Goal: Check status: Check status

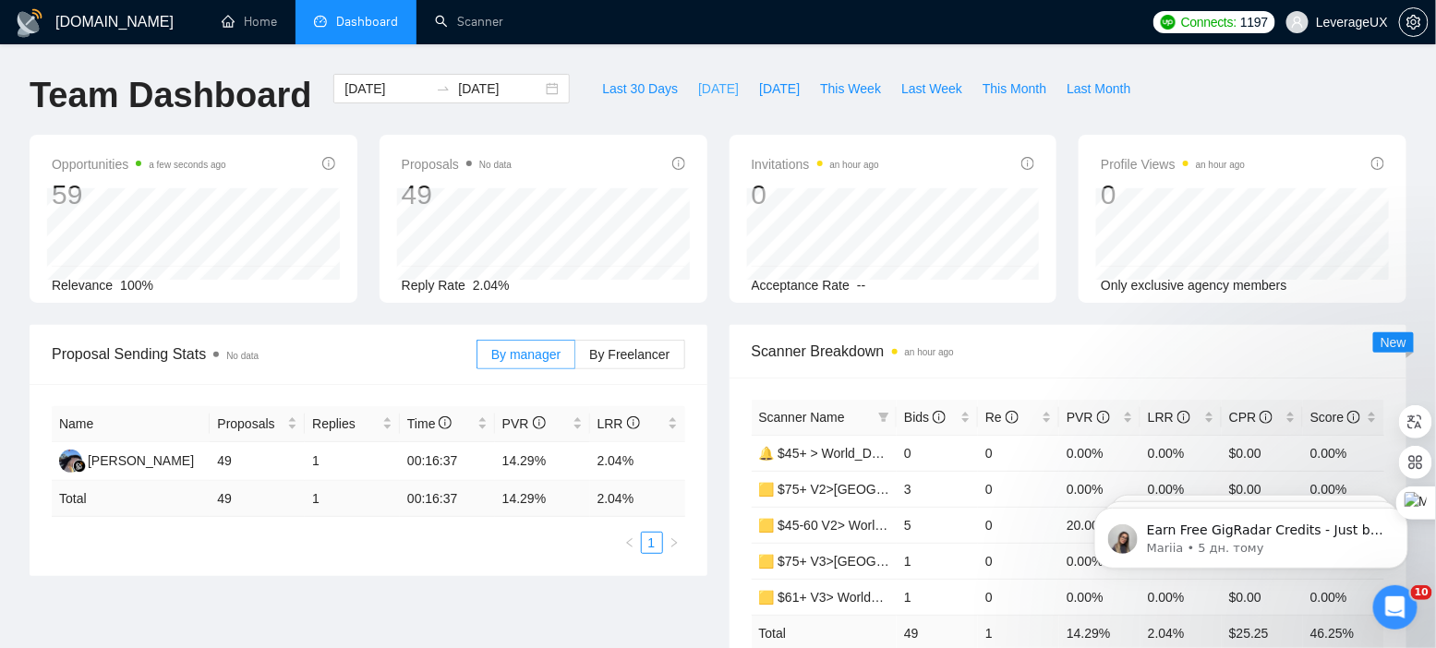
click at [688, 95] on button "[DATE]" at bounding box center [718, 89] width 61 height 30
type input "[DATE]"
click at [620, 332] on div "By manager By Freelancer" at bounding box center [580, 354] width 209 height 59
click at [619, 343] on label "By Freelancer" at bounding box center [629, 355] width 109 height 30
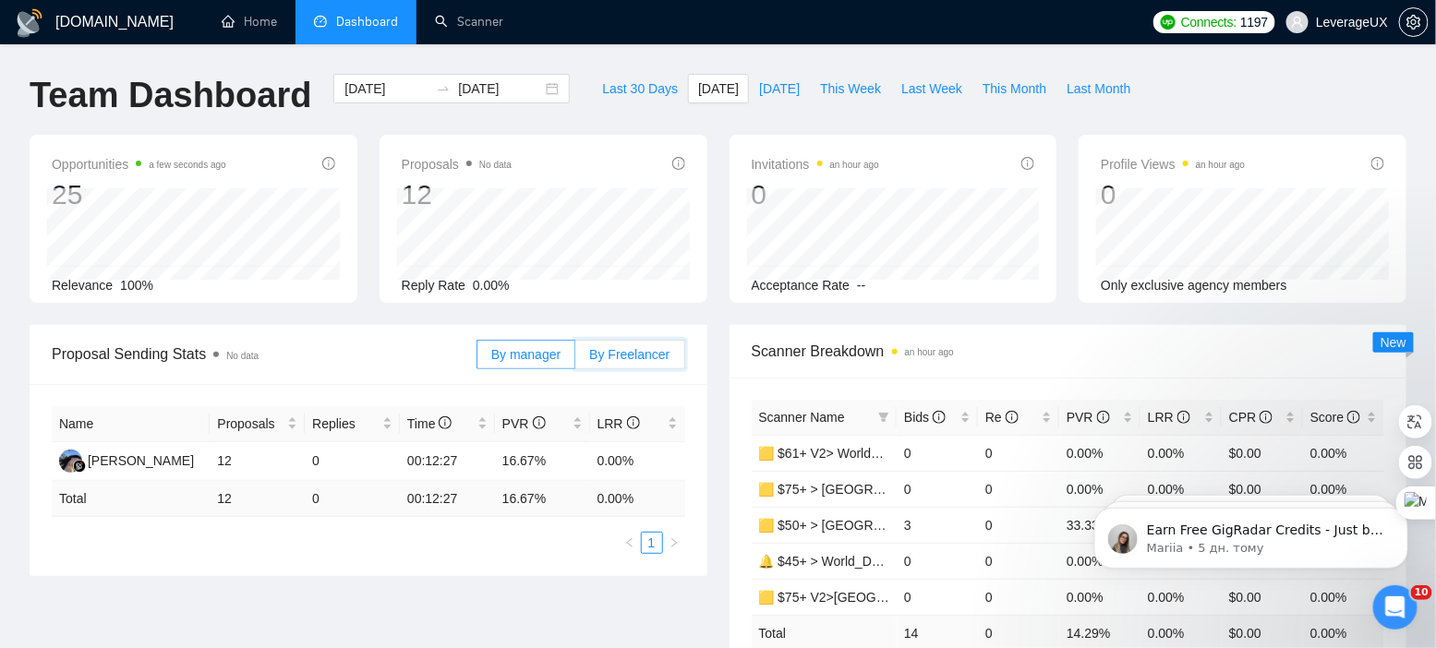
click at [575, 359] on input "By Freelancer" at bounding box center [575, 359] width 0 height 0
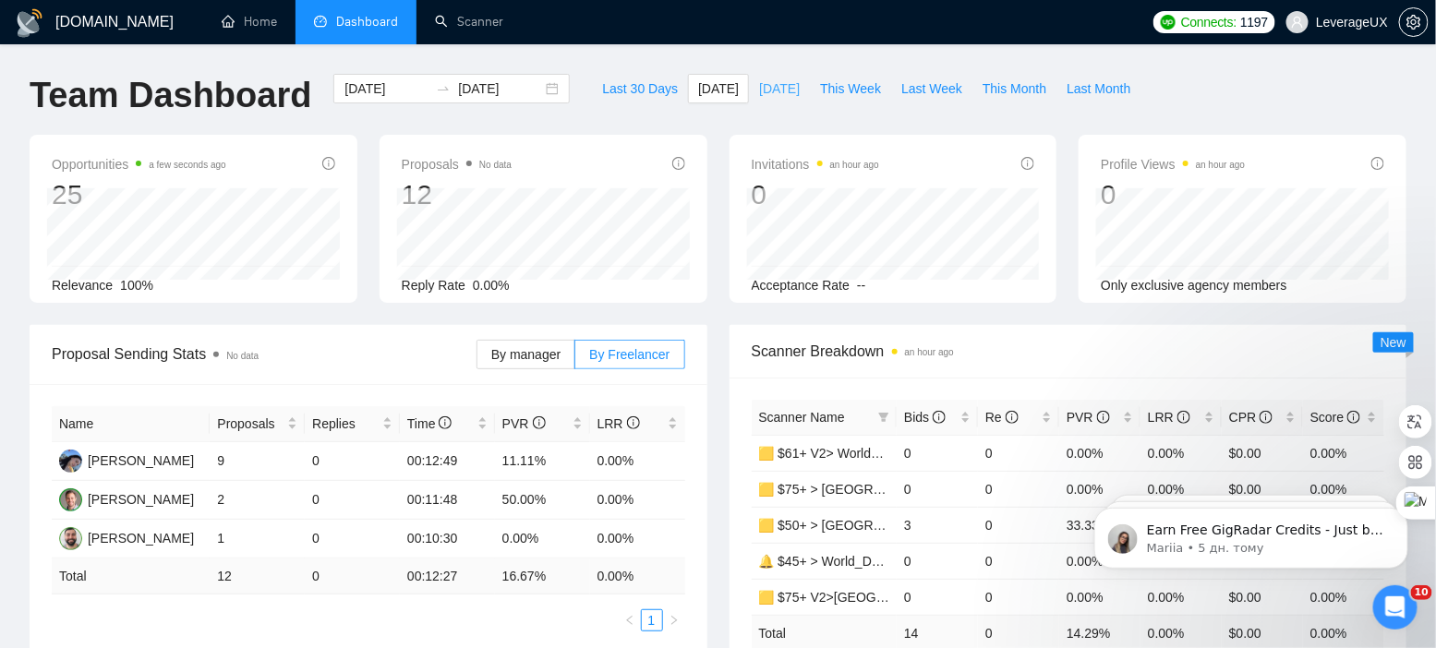
click at [759, 86] on span "[DATE]" at bounding box center [779, 88] width 41 height 20
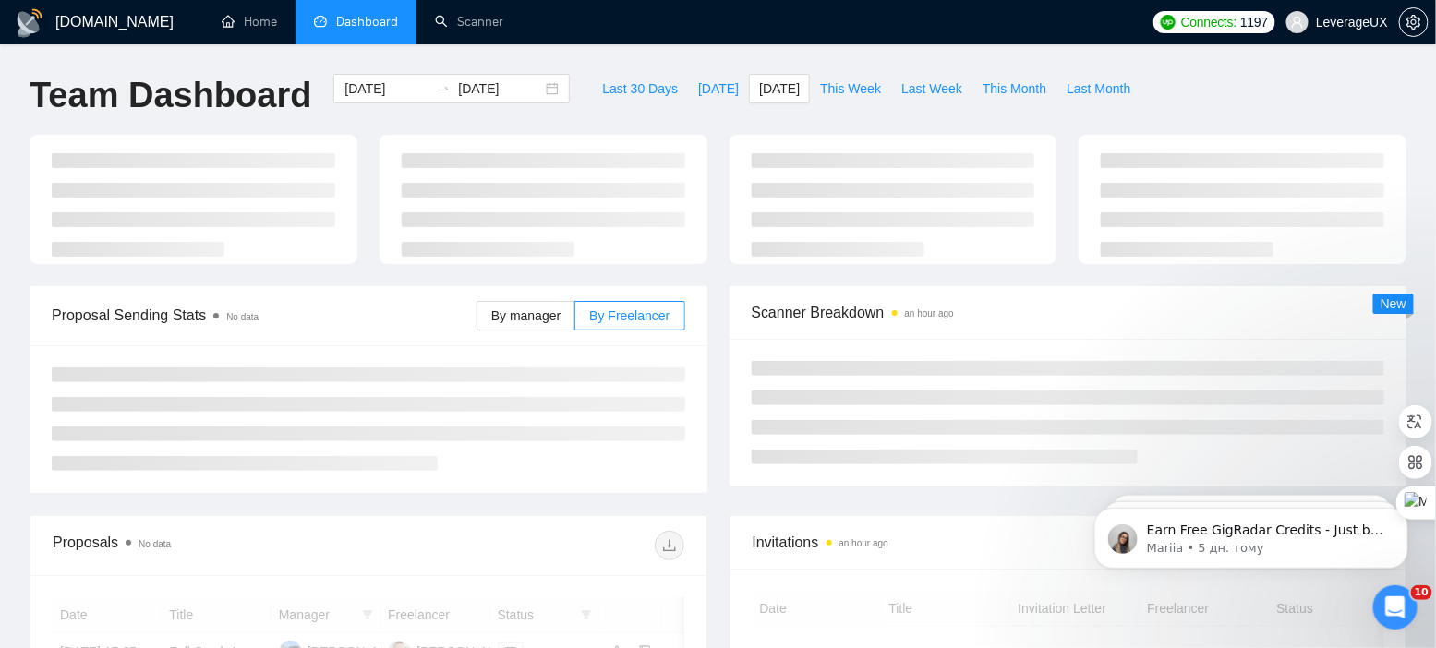
type input "[DATE]"
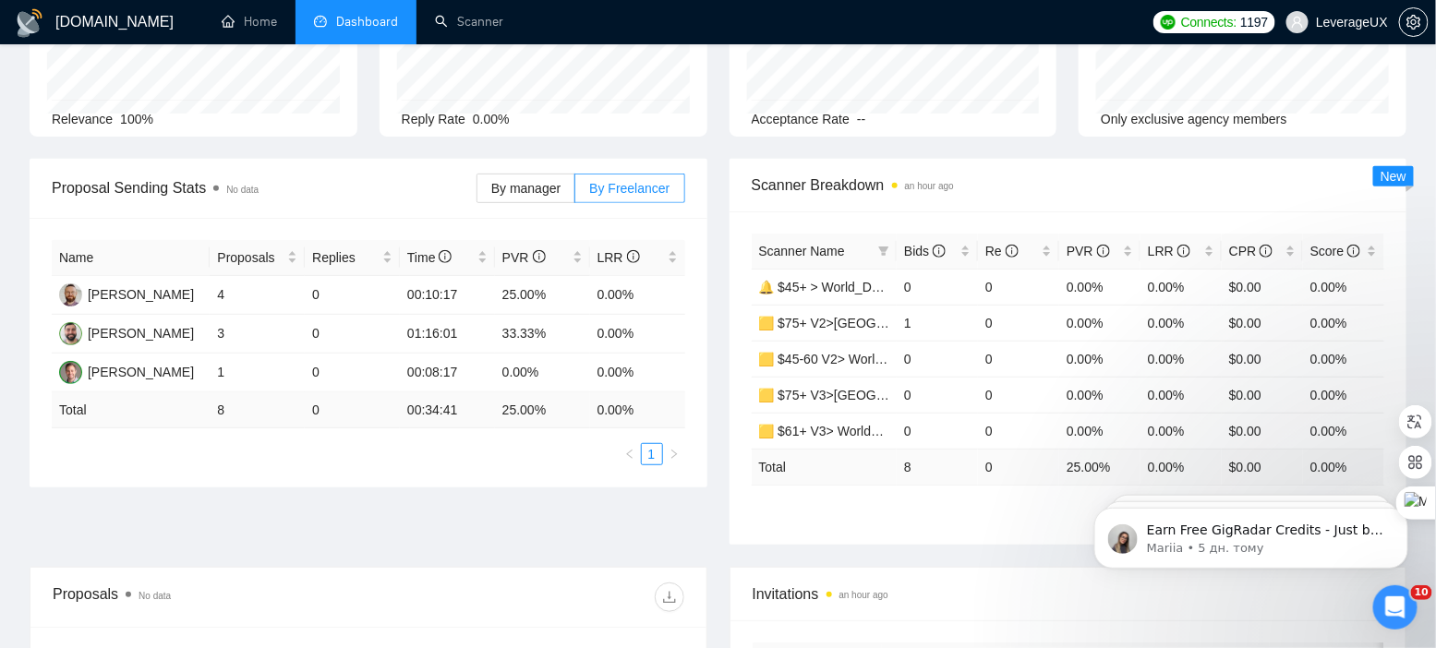
scroll to position [241, 0]
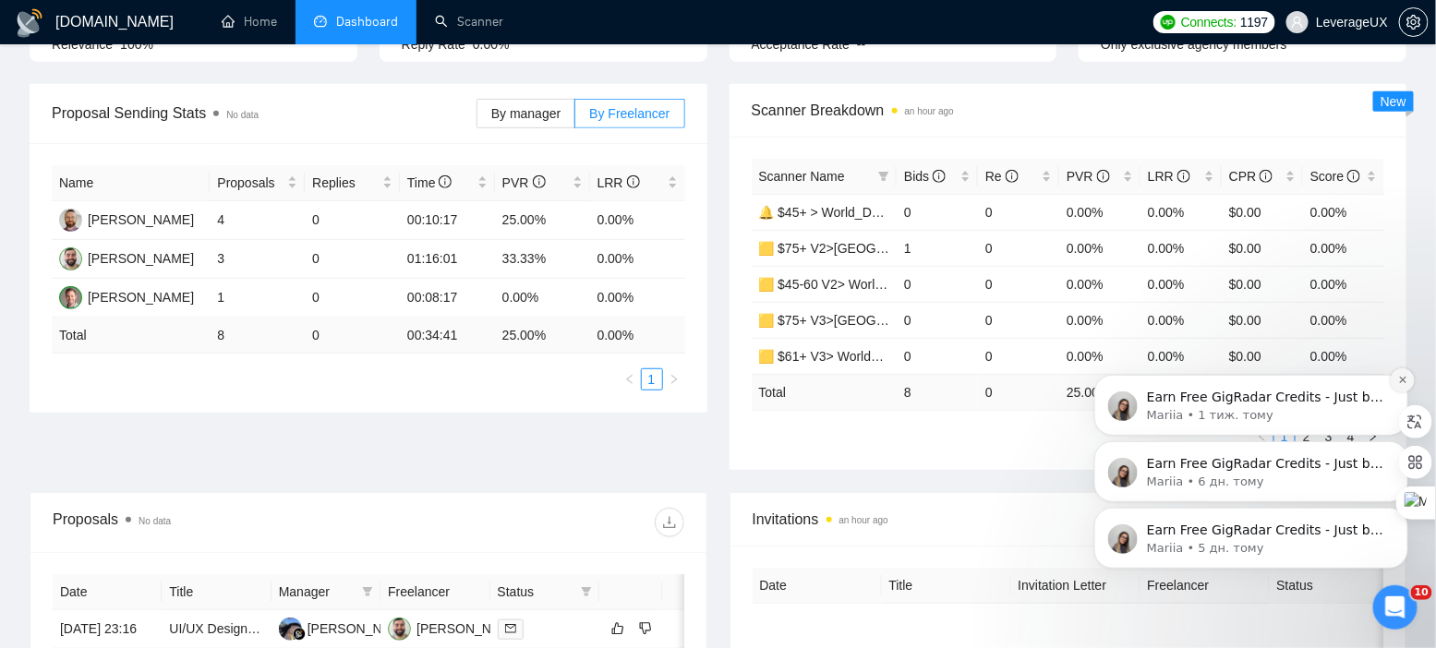
click at [1402, 384] on icon "Dismiss notification" at bounding box center [1402, 379] width 10 height 10
